Goal: Information Seeking & Learning: Get advice/opinions

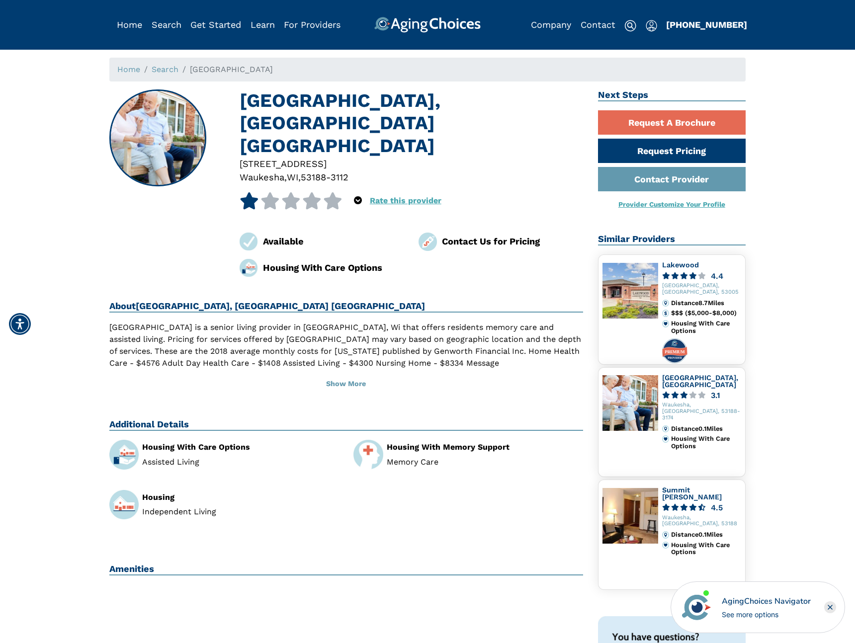
click at [379, 196] on link "Rate this provider" at bounding box center [406, 200] width 72 height 9
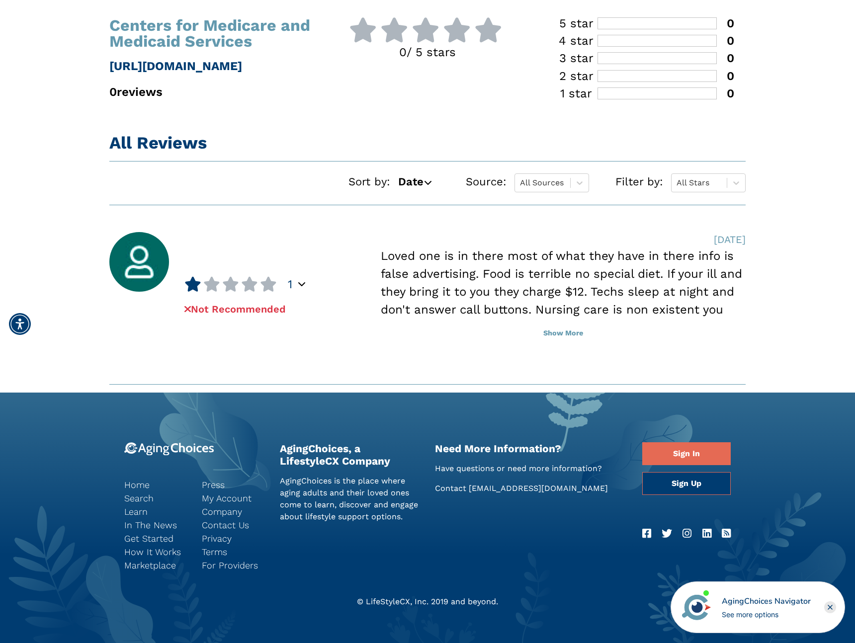
scroll to position [592, 0]
click at [566, 331] on button "Show More" at bounding box center [563, 334] width 365 height 22
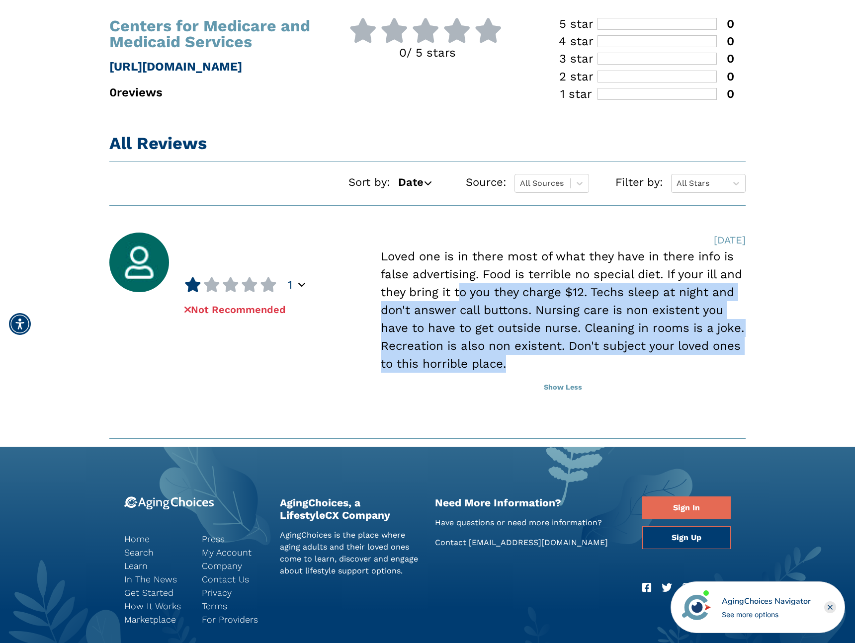
drag, startPoint x: 461, startPoint y: 295, endPoint x: 533, endPoint y: 363, distance: 99.2
click at [533, 363] on div "Loved one is in there most of what they have in there info is false advertising…" at bounding box center [563, 310] width 365 height 125
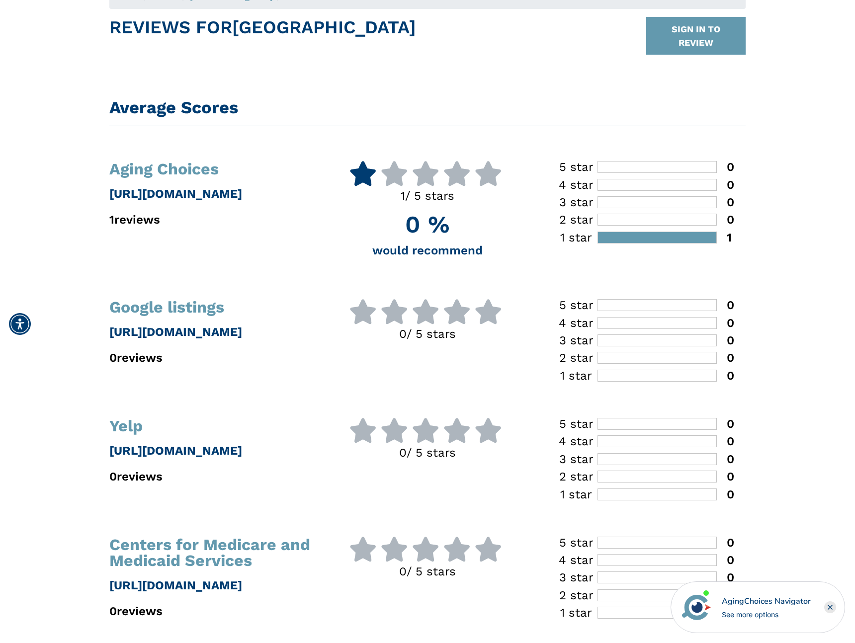
scroll to position [0, 0]
